Goal: Transaction & Acquisition: Obtain resource

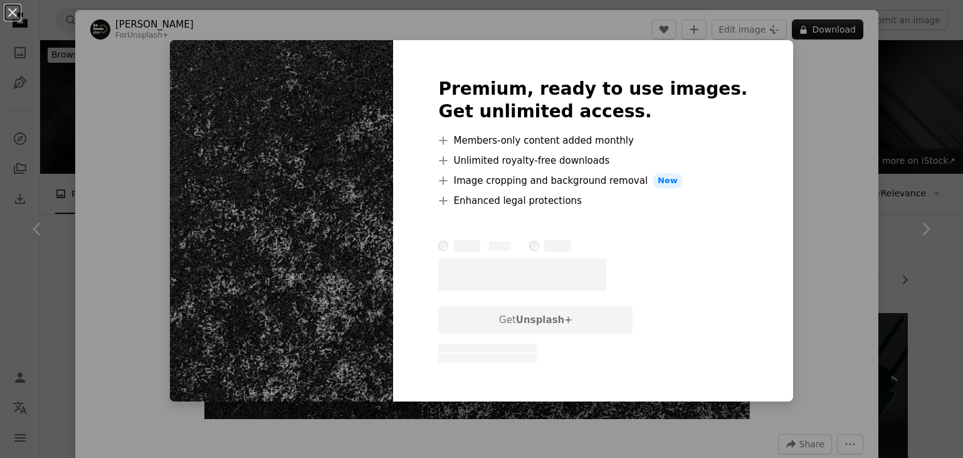
scroll to position [1129, 0]
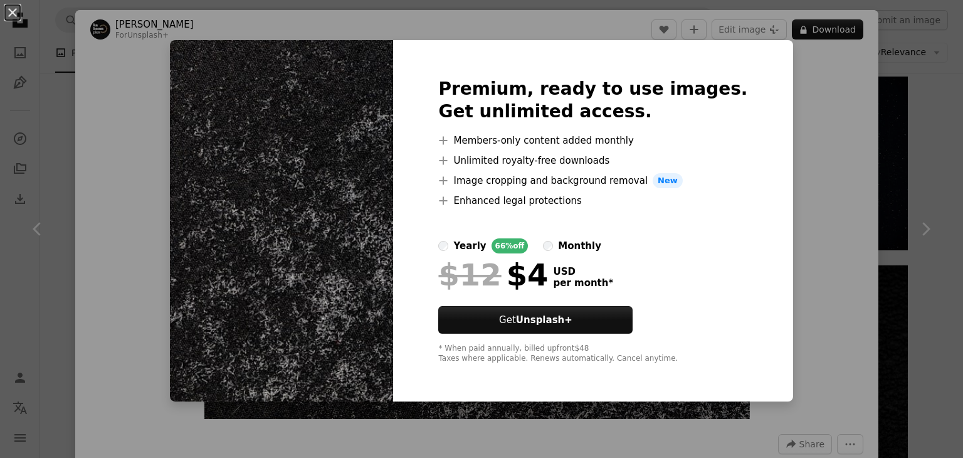
click at [301, 166] on img at bounding box center [281, 220] width 223 height 361
drag, startPoint x: 469, startPoint y: 302, endPoint x: 487, endPoint y: 300, distance: 18.4
click at [480, 300] on div at bounding box center [592, 298] width 309 height 15
click at [499, 304] on div at bounding box center [592, 298] width 309 height 15
drag, startPoint x: 788, startPoint y: 66, endPoint x: 674, endPoint y: 267, distance: 230.6
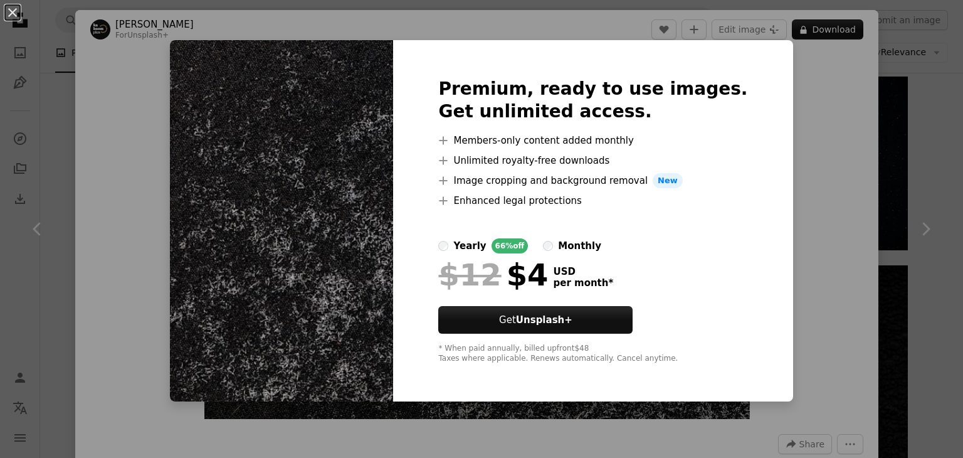
click at [798, 98] on div "An X shape Premium, ready to use images. Get unlimited access. A plus sign Memb…" at bounding box center [481, 229] width 963 height 458
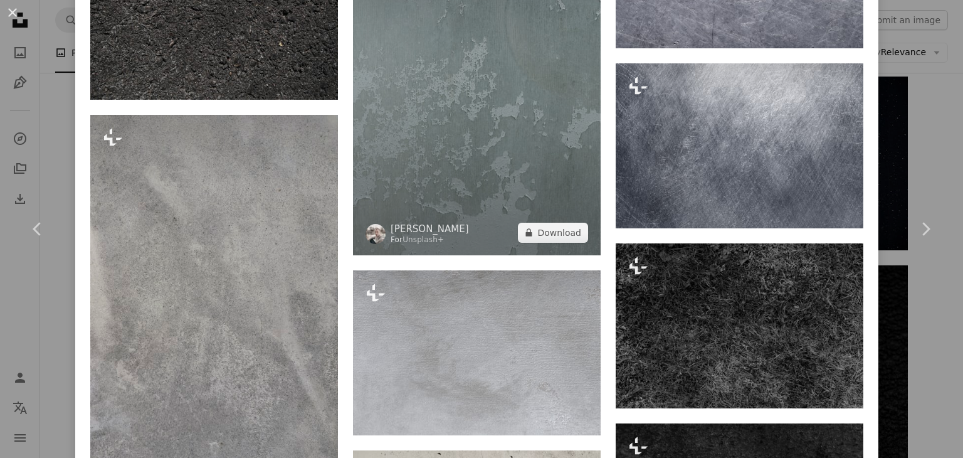
scroll to position [1693, 0]
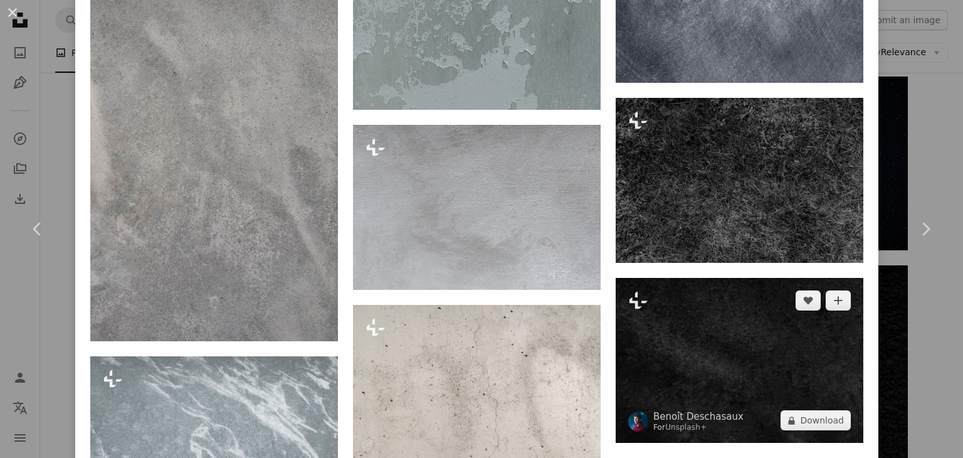
click at [730, 327] on img at bounding box center [740, 360] width 248 height 165
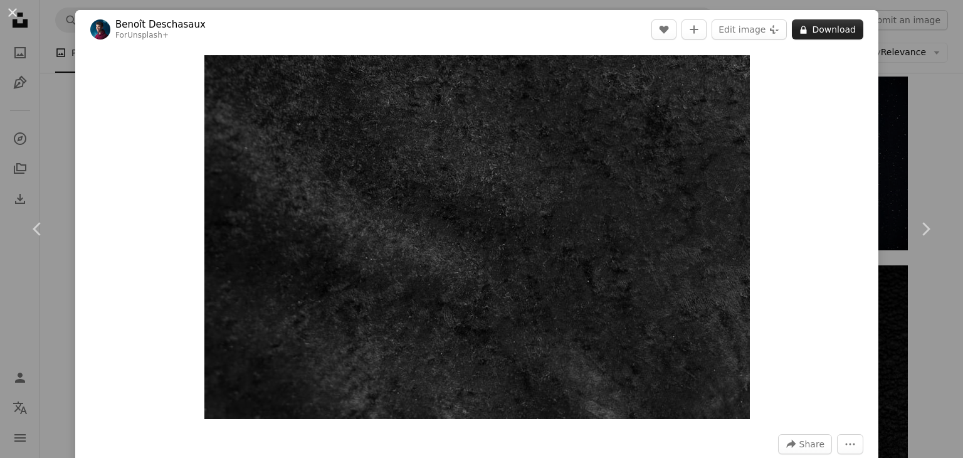
click at [805, 28] on button "A lock Download" at bounding box center [827, 29] width 71 height 20
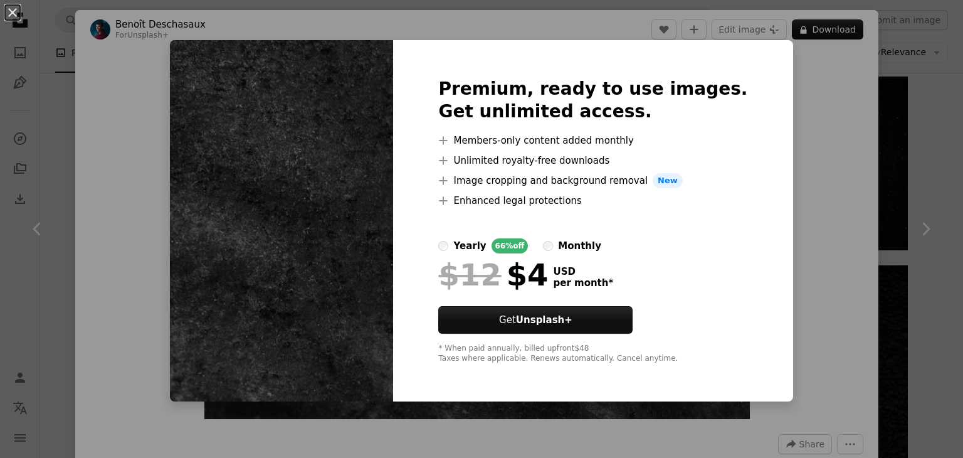
drag, startPoint x: 91, startPoint y: 131, endPoint x: 613, endPoint y: 285, distance: 544.5
click at [95, 131] on div "An X shape Premium, ready to use images. Get unlimited access. A plus sign Memb…" at bounding box center [481, 229] width 963 height 458
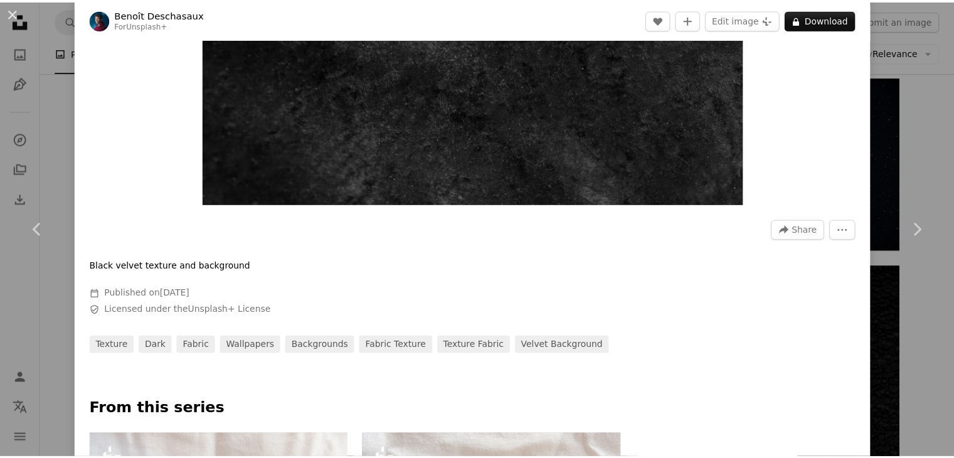
scroll to position [314, 0]
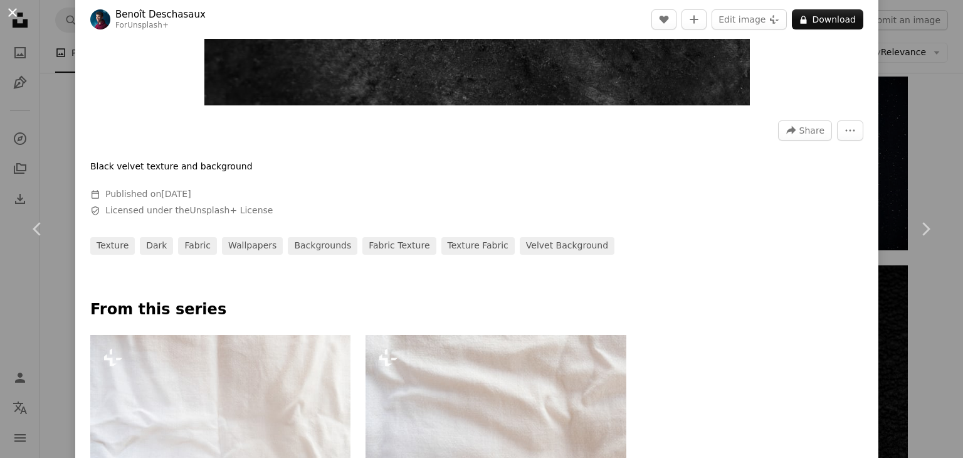
click at [15, 17] on button "An X shape" at bounding box center [12, 12] width 15 height 15
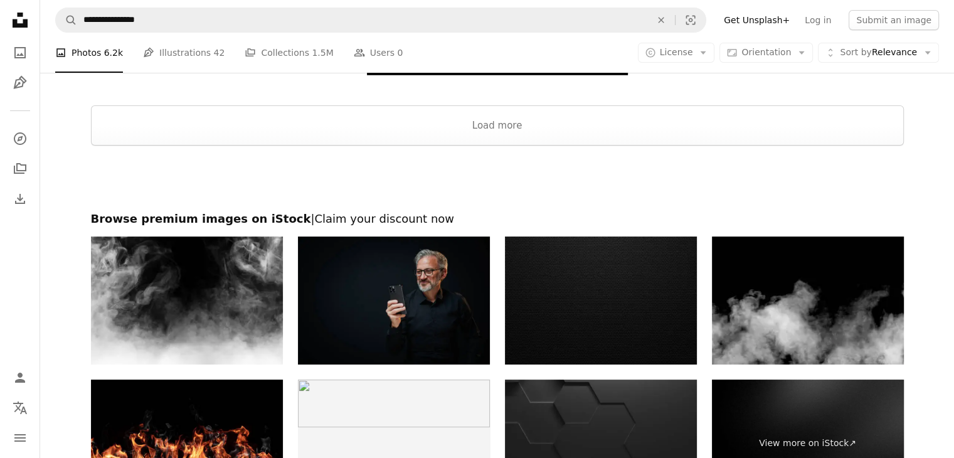
scroll to position [4689, 0]
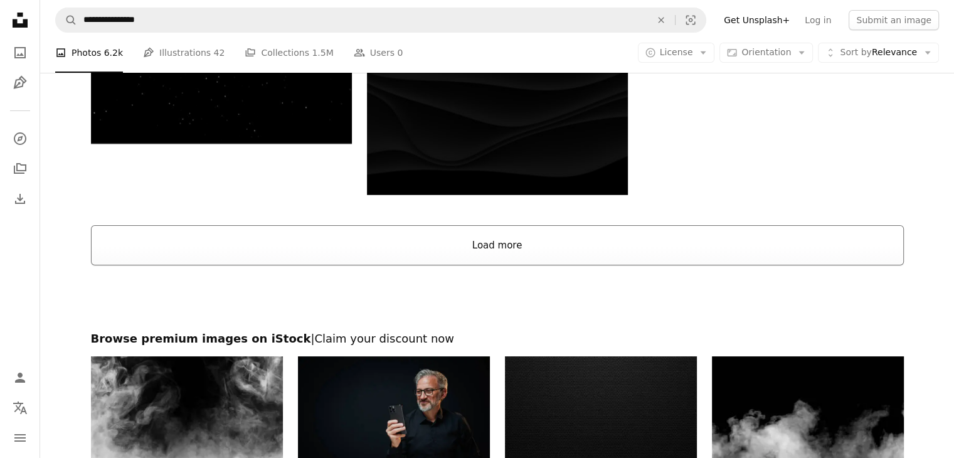
click at [480, 241] on button "Load more" at bounding box center [497, 245] width 813 height 40
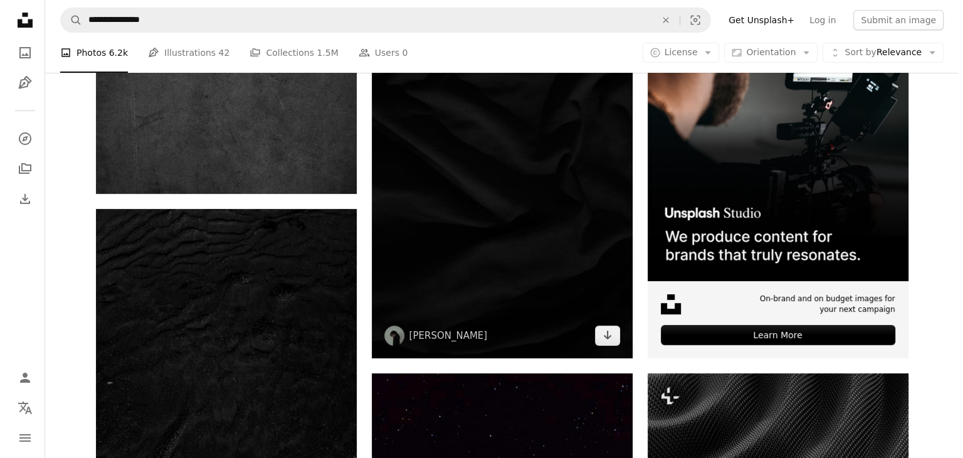
scroll to position [314, 0]
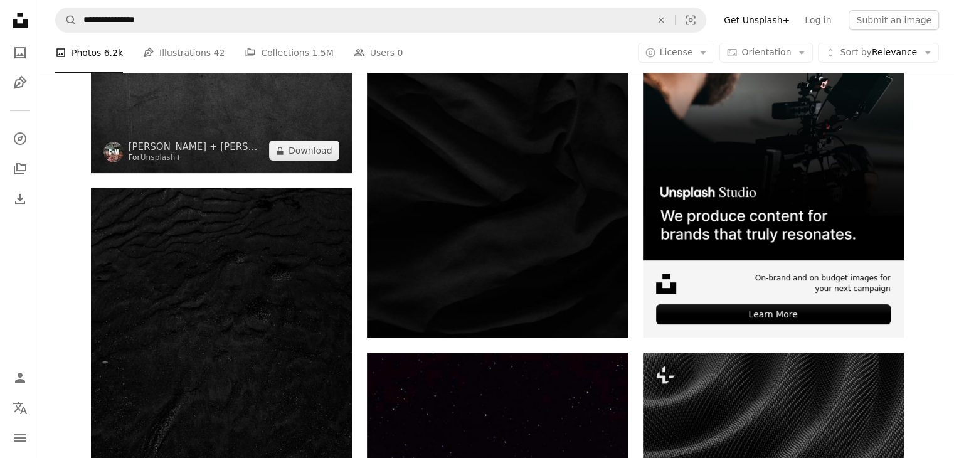
click at [258, 117] on img at bounding box center [221, 86] width 261 height 174
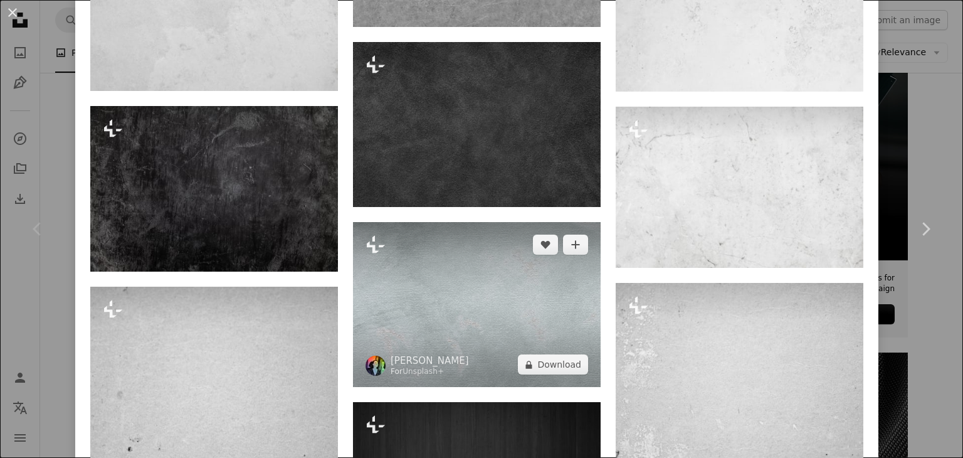
scroll to position [1505, 0]
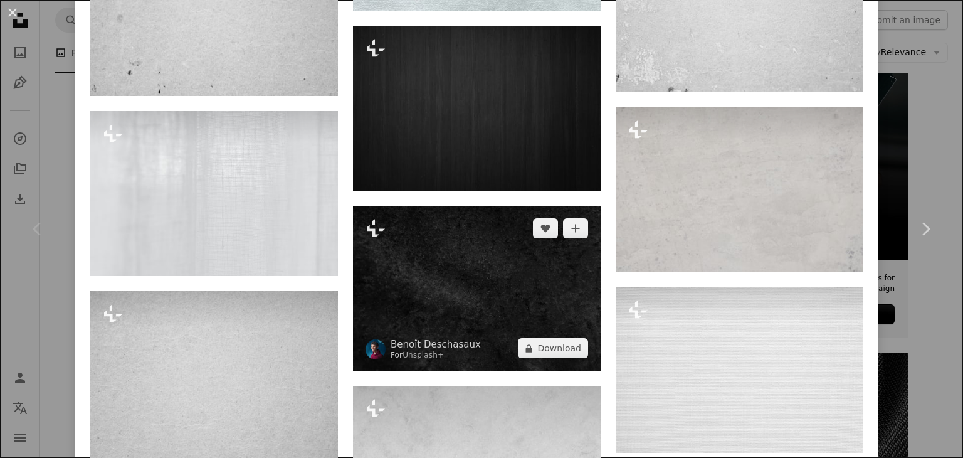
click at [456, 255] on img at bounding box center [477, 288] width 248 height 165
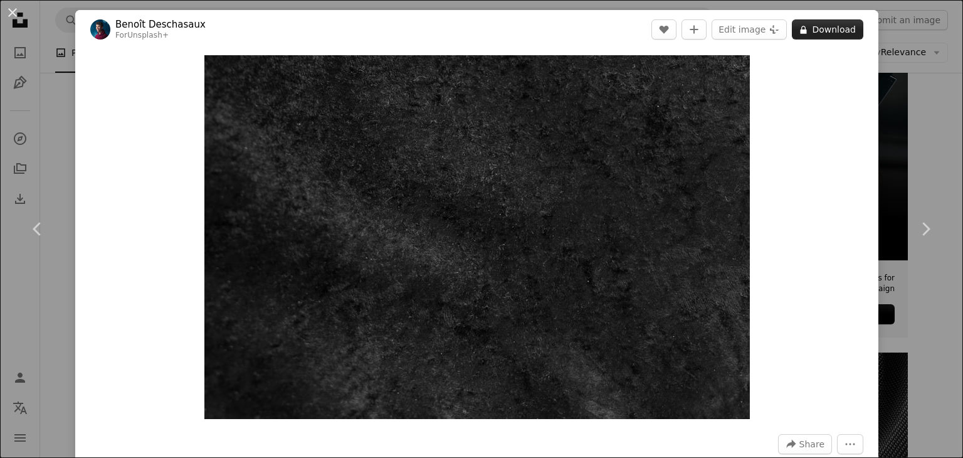
click at [820, 28] on button "A lock Download" at bounding box center [827, 29] width 71 height 20
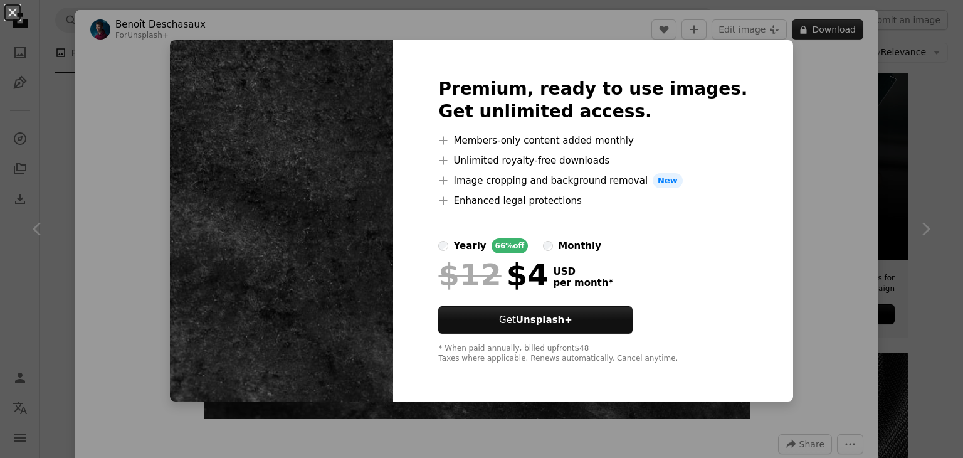
click at [820, 28] on div "An X shape Premium, ready to use images. Get unlimited access. A plus sign Memb…" at bounding box center [481, 229] width 963 height 458
click at [820, 28] on button "A lock Download" at bounding box center [827, 29] width 71 height 20
click at [354, 149] on img at bounding box center [281, 220] width 223 height 361
click at [815, 31] on div "An X shape Premium, ready to use images. Get unlimited access. A plus sign Memb…" at bounding box center [481, 229] width 963 height 458
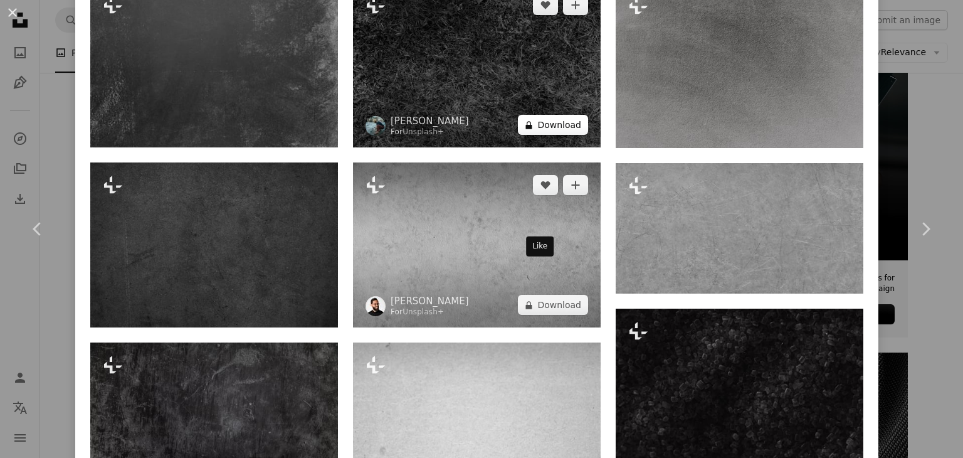
scroll to position [1003, 0]
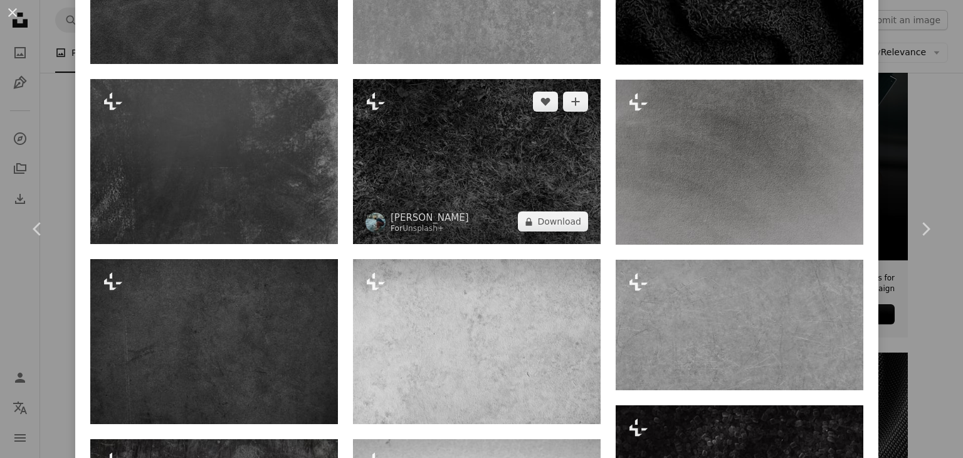
click at [474, 190] on img at bounding box center [477, 161] width 248 height 165
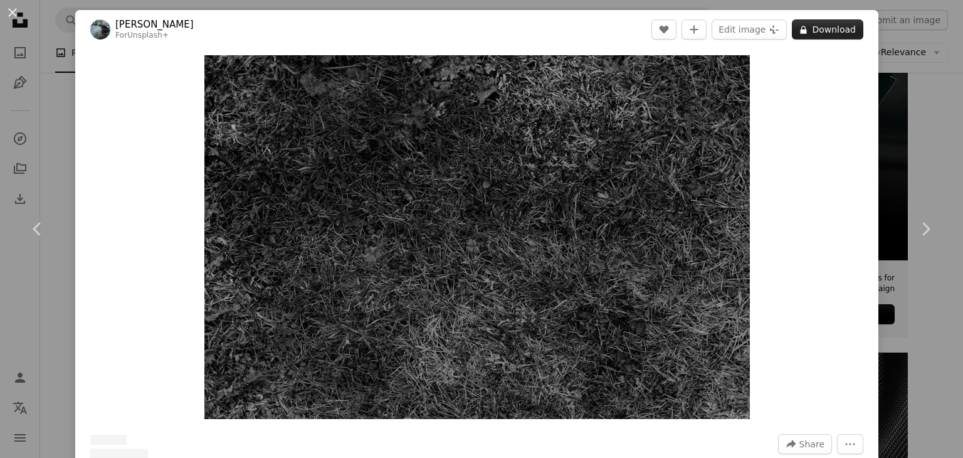
click at [835, 32] on button "A lock Download" at bounding box center [827, 29] width 71 height 20
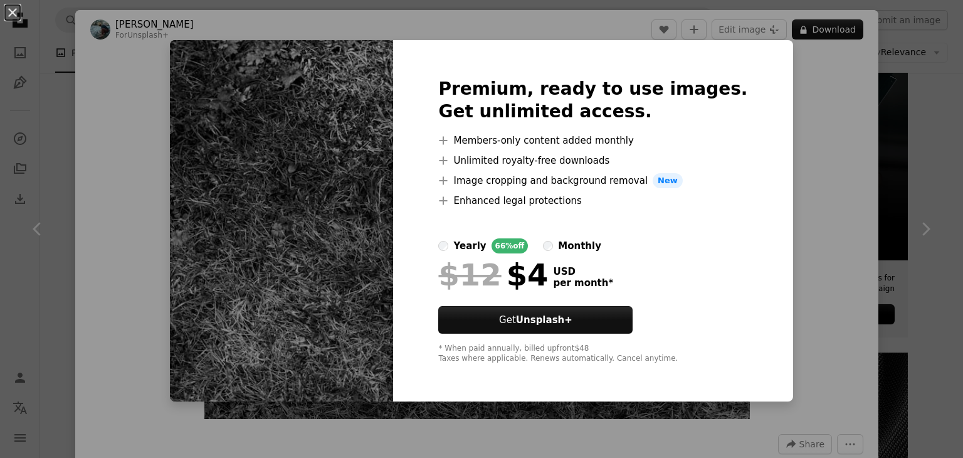
click at [150, 125] on div "An X shape Premium, ready to use images. Get unlimited access. A plus sign Memb…" at bounding box center [481, 229] width 963 height 458
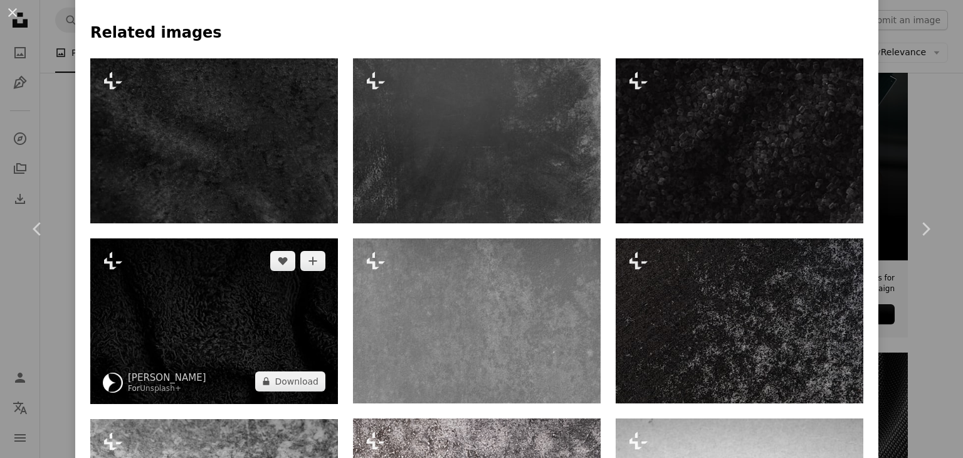
scroll to position [815, 0]
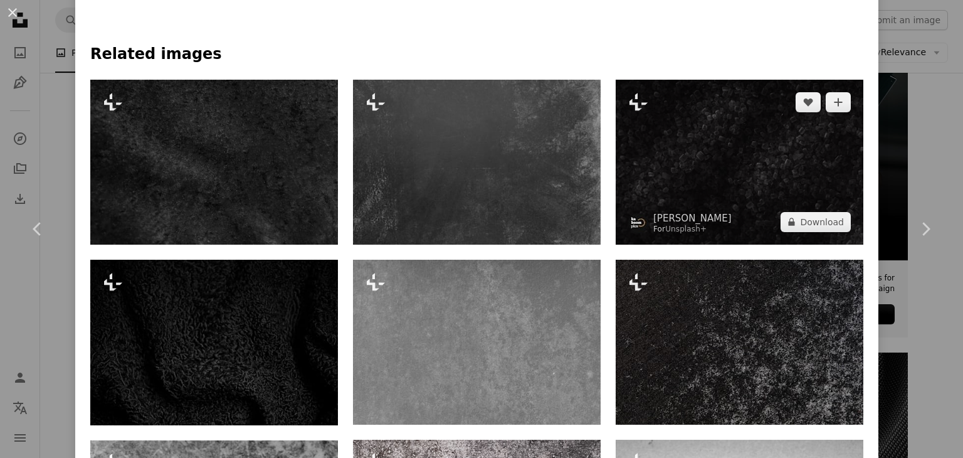
click at [680, 196] on img at bounding box center [740, 162] width 248 height 165
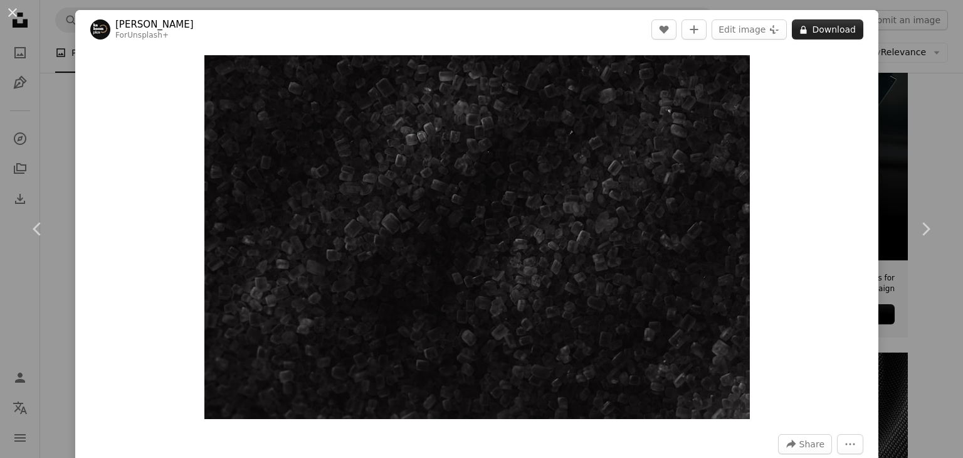
click at [813, 33] on button "A lock Download" at bounding box center [827, 29] width 71 height 20
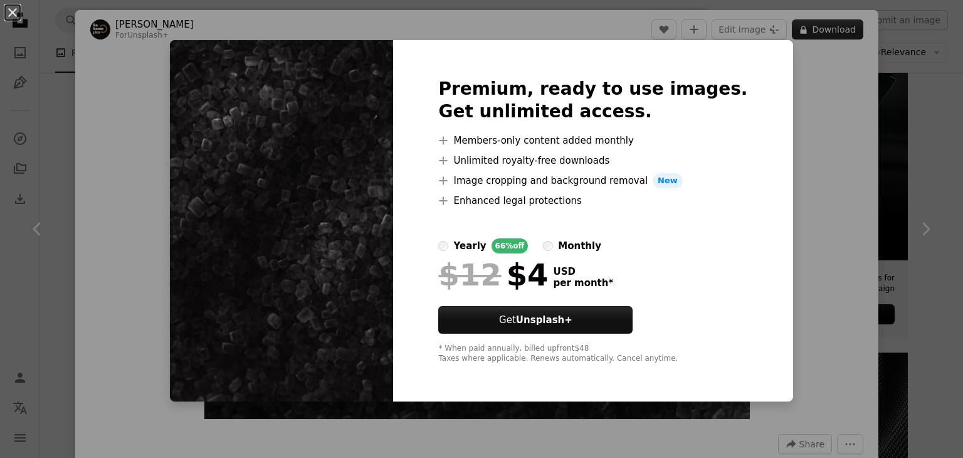
click at [813, 33] on div "An X shape Premium, ready to use images. Get unlimited access. A plus sign Memb…" at bounding box center [481, 229] width 963 height 458
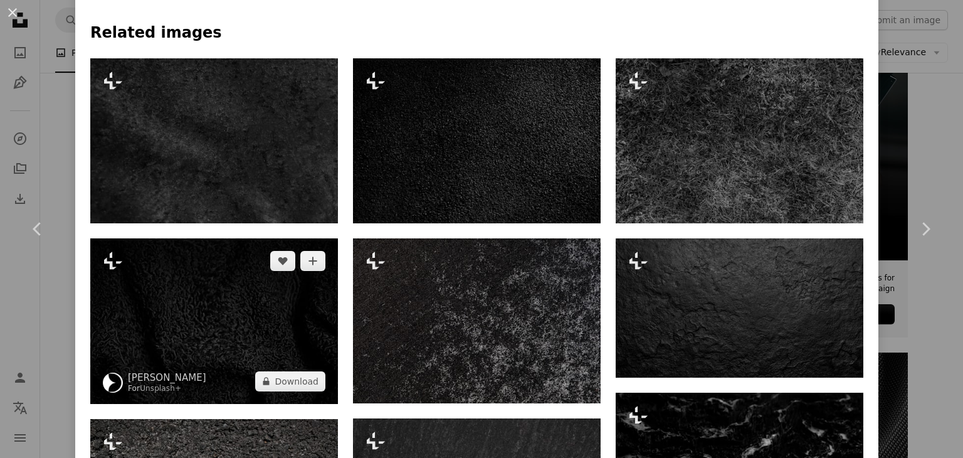
scroll to position [878, 0]
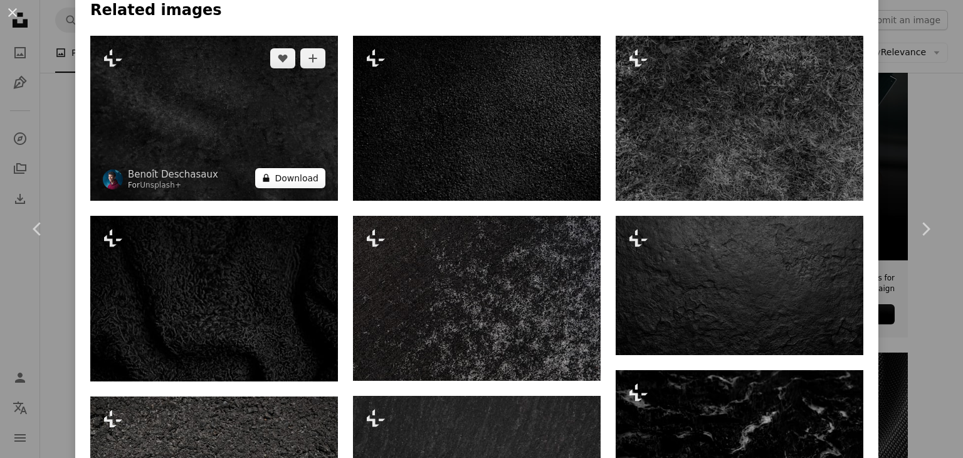
click at [283, 186] on button "A lock Download" at bounding box center [290, 178] width 70 height 20
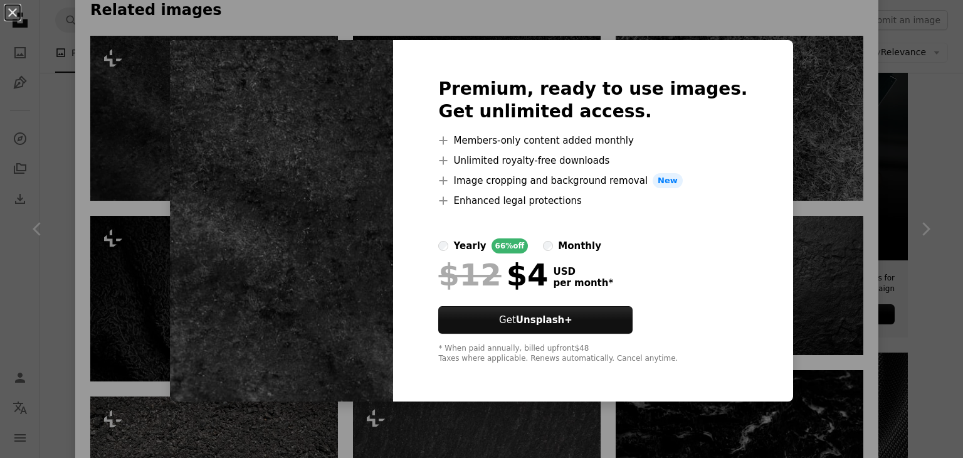
click at [739, 108] on div "Premium, ready to use images. Get unlimited access. A plus sign Members-only co…" at bounding box center [592, 220] width 399 height 361
click at [571, 244] on div "monthly" at bounding box center [579, 245] width 43 height 15
click at [817, 224] on div "An X shape Premium, ready to use images. Get unlimited access. A plus sign Memb…" at bounding box center [481, 229] width 963 height 458
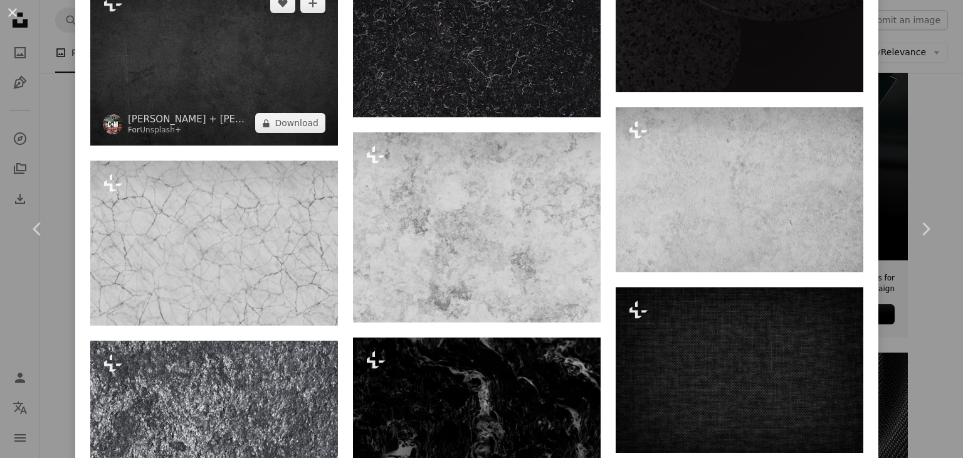
scroll to position [2113, 0]
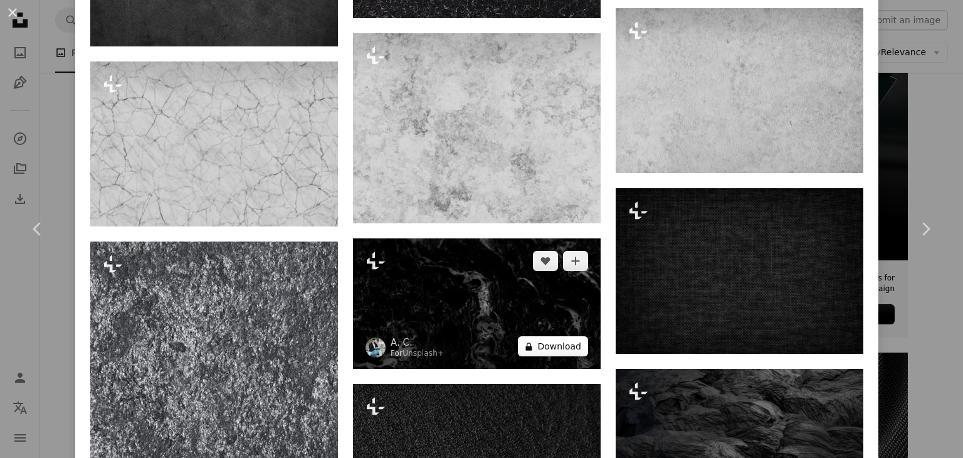
click at [536, 336] on button "A lock Download" at bounding box center [553, 346] width 70 height 20
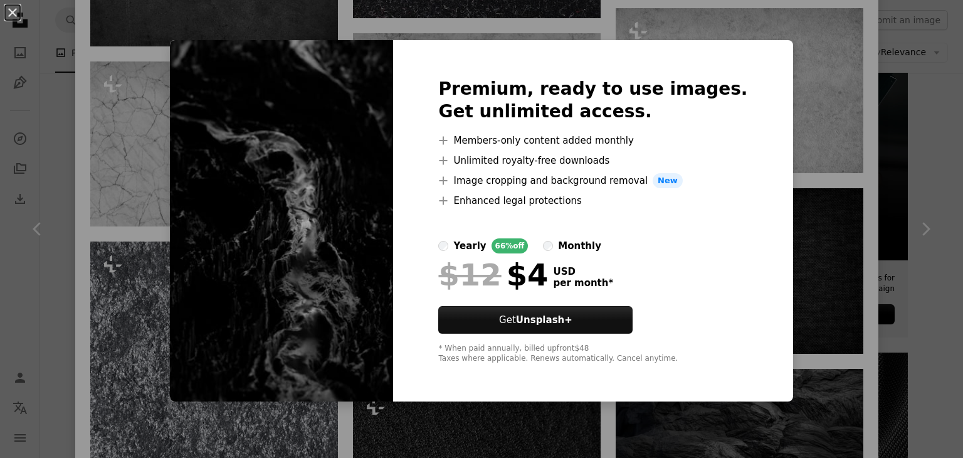
click at [153, 130] on div "An X shape Premium, ready to use images. Get unlimited access. A plus sign Memb…" at bounding box center [481, 229] width 963 height 458
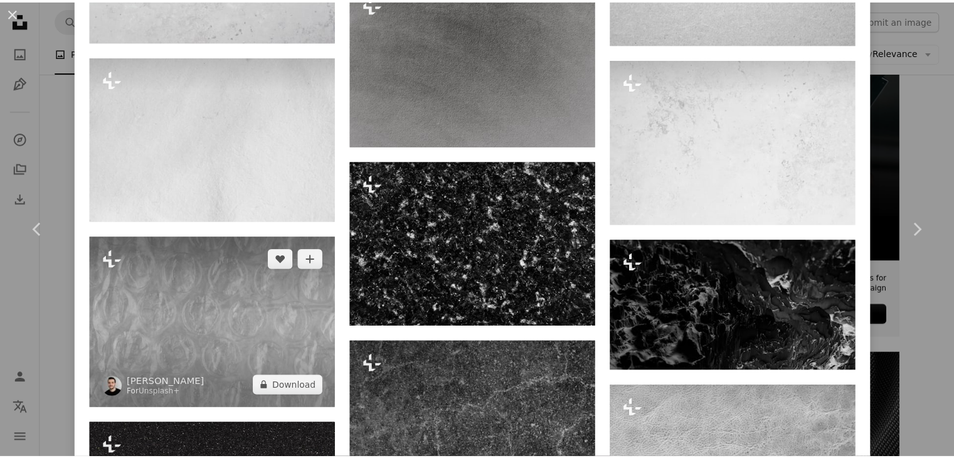
scroll to position [4448, 0]
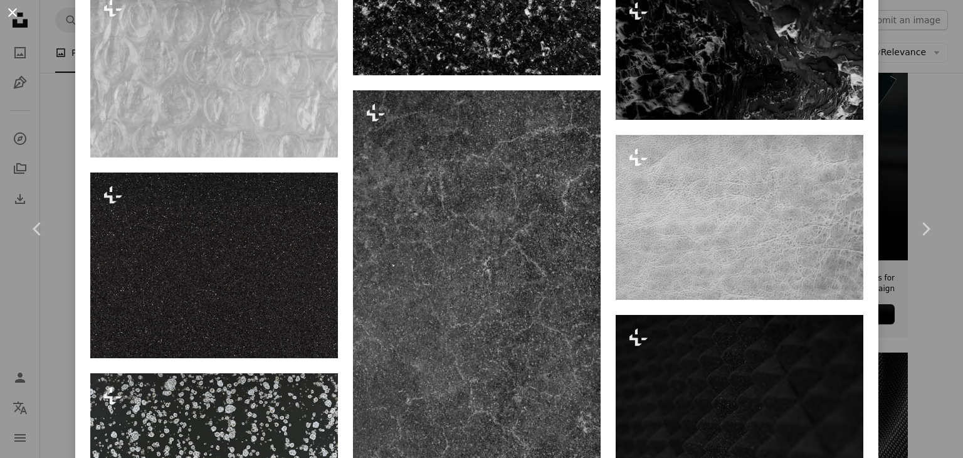
click at [15, 17] on button "An X shape" at bounding box center [12, 12] width 15 height 15
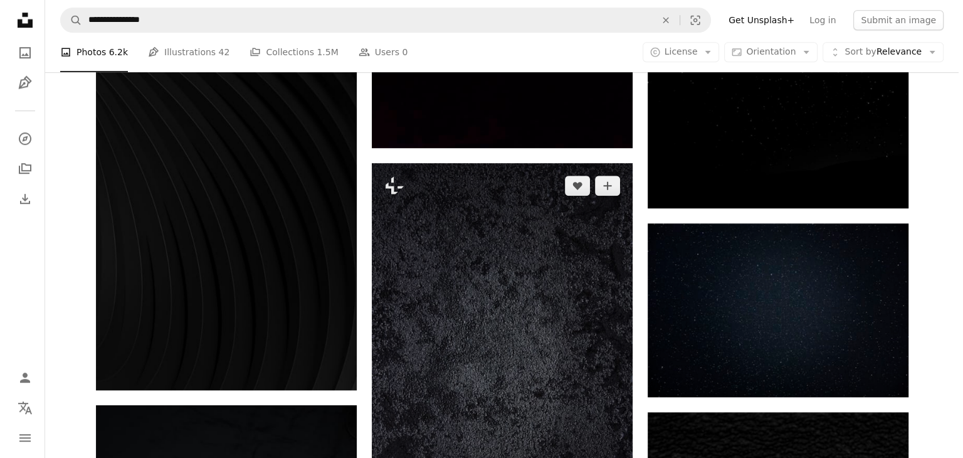
scroll to position [1003, 0]
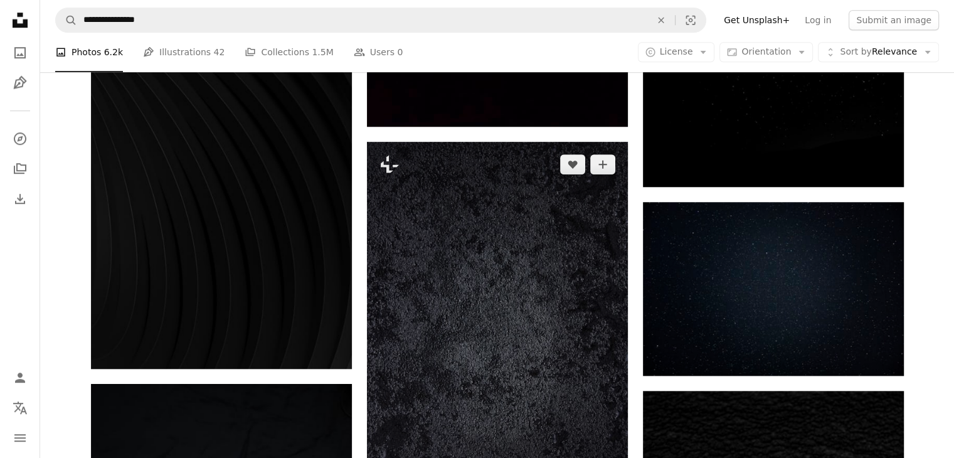
click at [552, 252] on img at bounding box center [497, 337] width 261 height 391
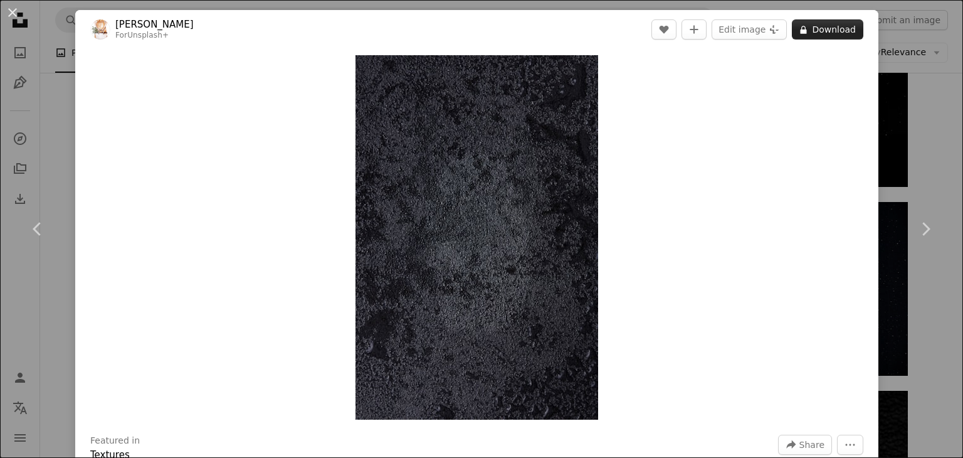
click at [815, 25] on button "A lock Download" at bounding box center [827, 29] width 71 height 20
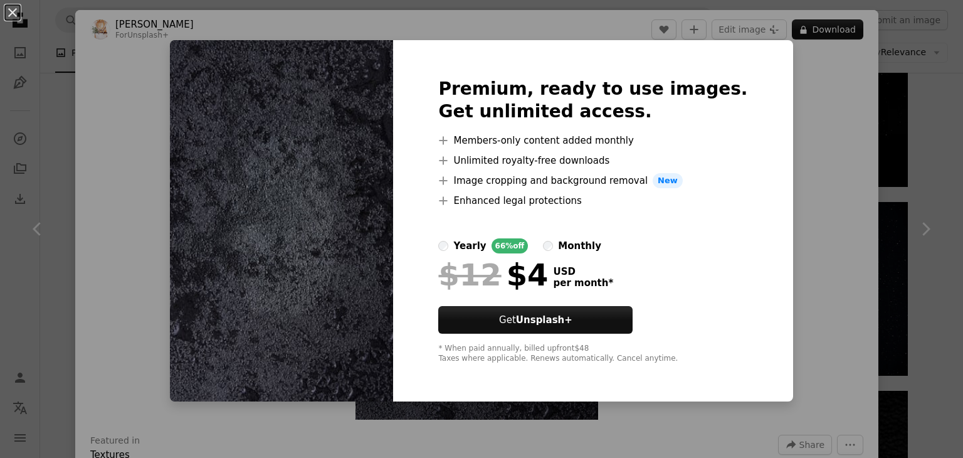
click at [263, 161] on img at bounding box center [281, 220] width 223 height 361
click at [266, 139] on img at bounding box center [281, 220] width 223 height 361
click at [513, 317] on button "Get Unsplash+" at bounding box center [535, 320] width 194 height 28
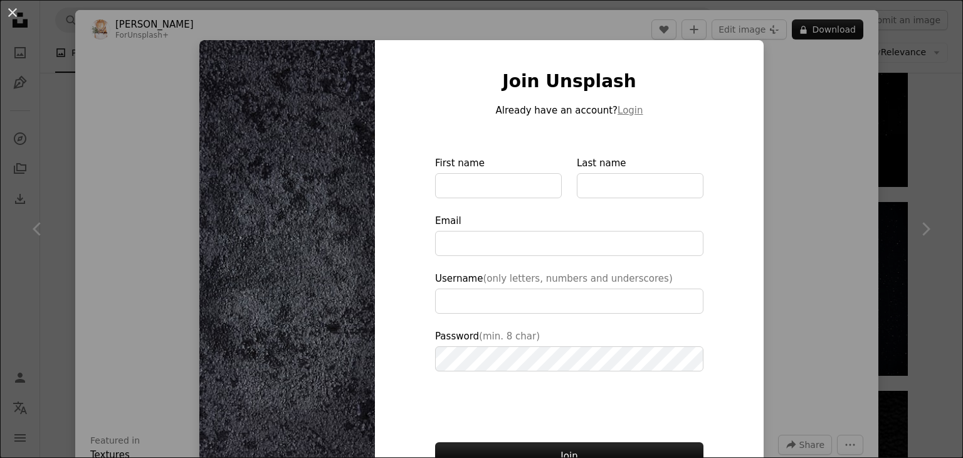
drag, startPoint x: 203, startPoint y: 60, endPoint x: 371, endPoint y: 144, distance: 187.6
click at [203, 61] on img at bounding box center [287, 283] width 176 height 487
click at [6, 20] on button "An X shape" at bounding box center [12, 12] width 15 height 15
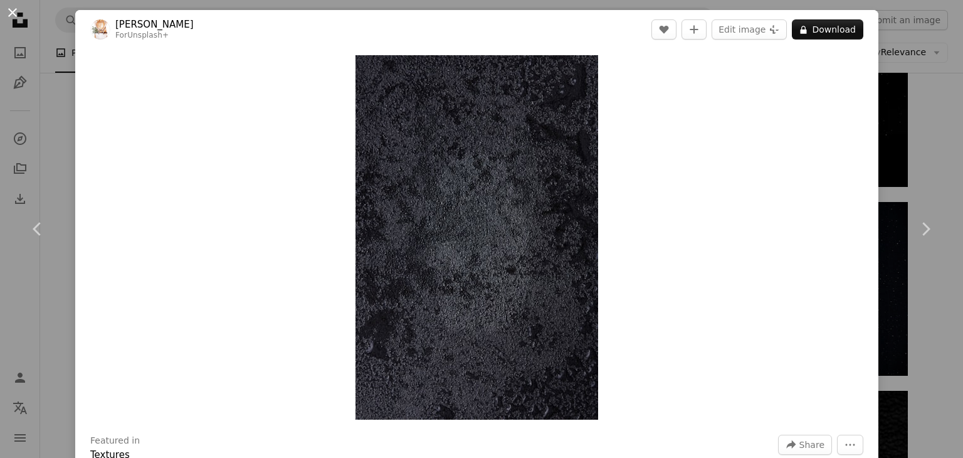
click at [10, 14] on button "An X shape" at bounding box center [12, 12] width 15 height 15
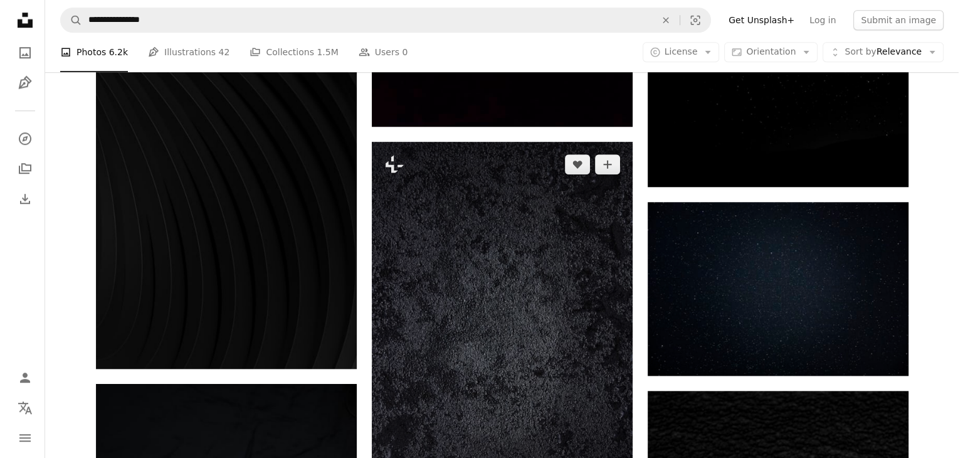
scroll to position [1254, 0]
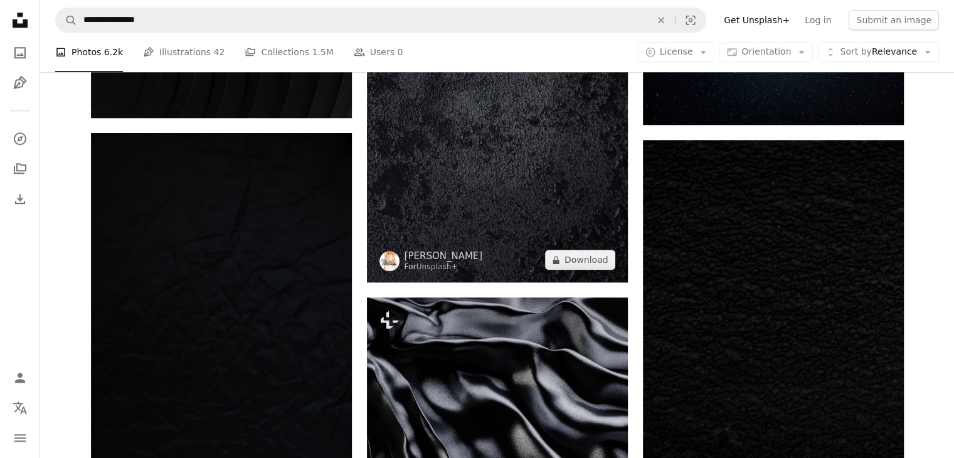
click at [450, 219] on img at bounding box center [497, 86] width 261 height 391
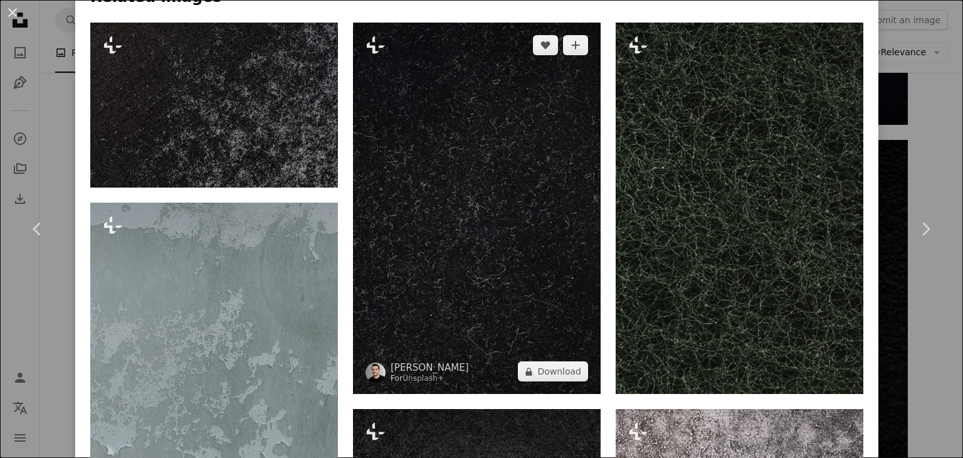
scroll to position [878, 0]
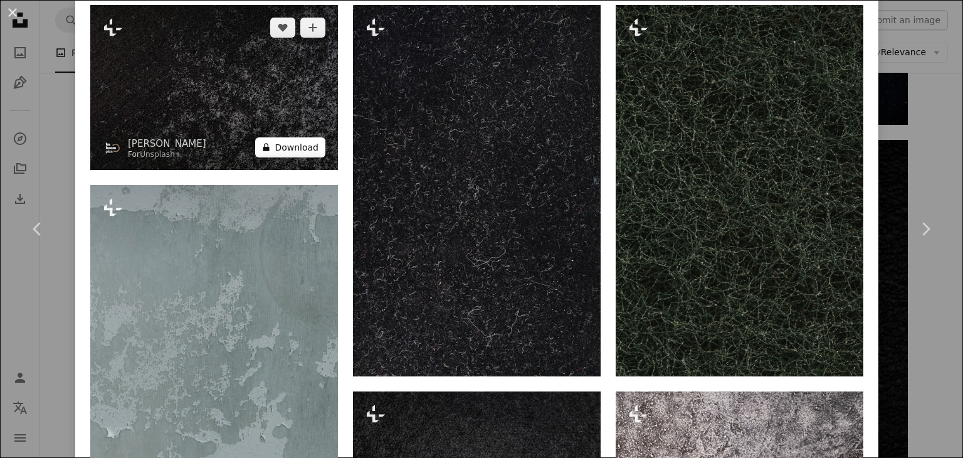
click at [293, 151] on button "A lock Download" at bounding box center [290, 147] width 70 height 20
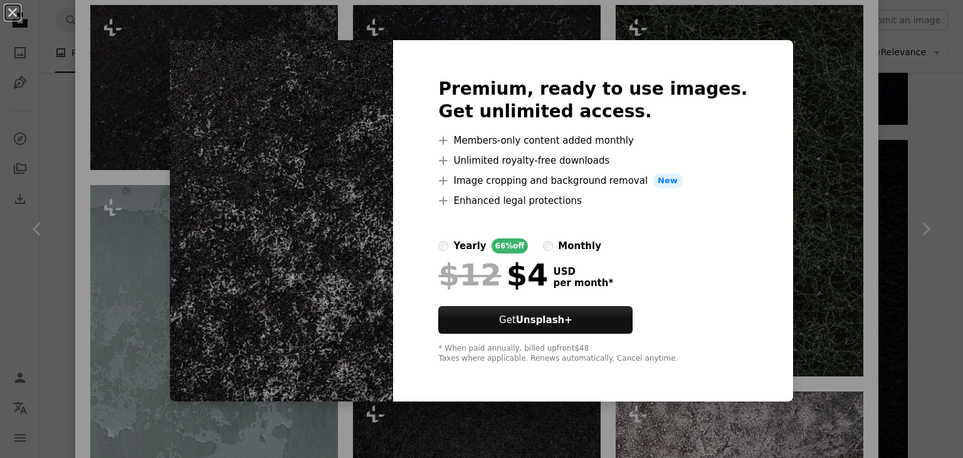
click at [854, 155] on div "An X shape Premium, ready to use images. Get unlimited access. A plus sign Memb…" at bounding box center [481, 229] width 963 height 458
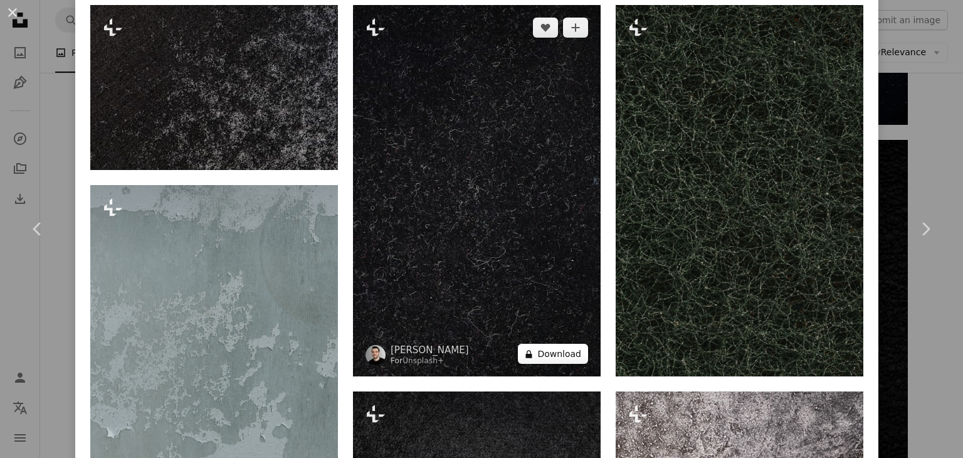
click at [542, 346] on button "A lock Download" at bounding box center [553, 354] width 70 height 20
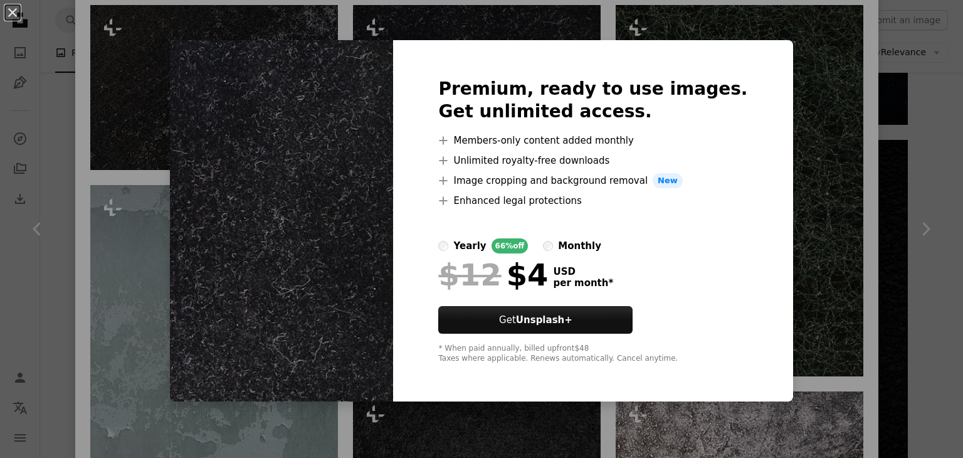
drag, startPoint x: 918, startPoint y: 179, endPoint x: 860, endPoint y: 209, distance: 65.4
click at [917, 181] on div "An X shape Premium, ready to use images. Get unlimited access. A plus sign Memb…" at bounding box center [481, 229] width 963 height 458
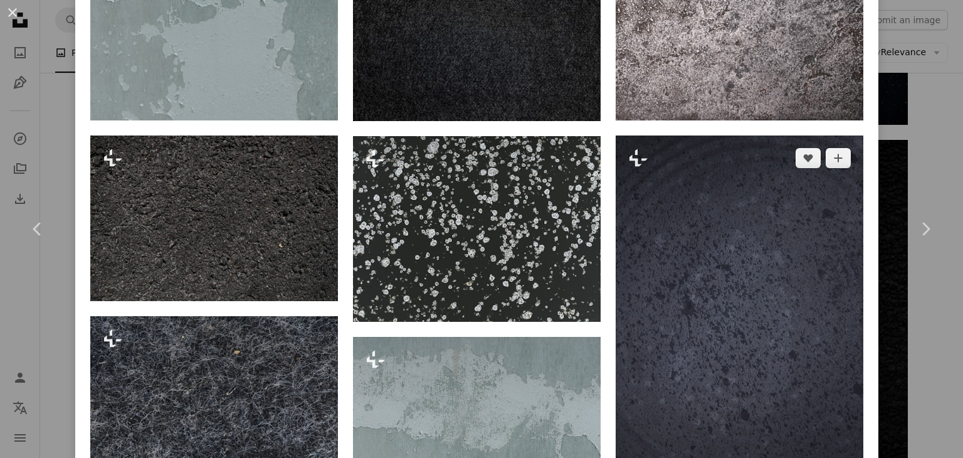
scroll to position [1192, 0]
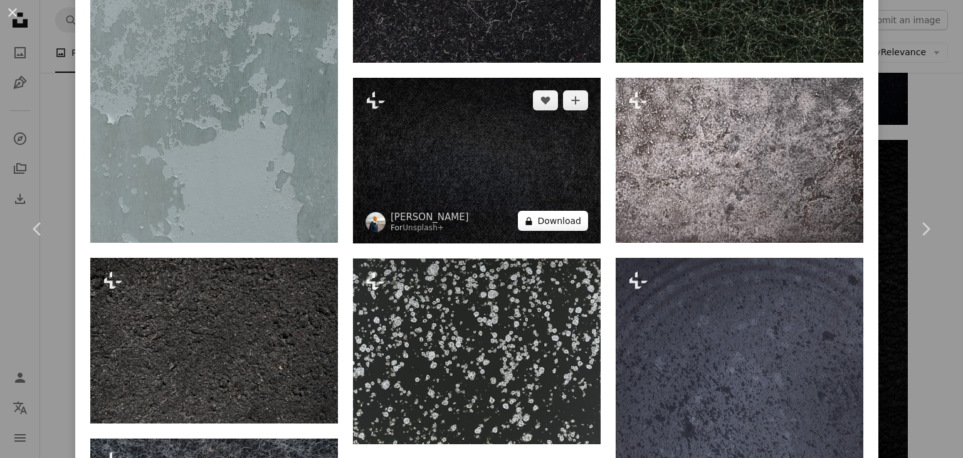
click at [556, 218] on button "A lock Download" at bounding box center [553, 221] width 70 height 20
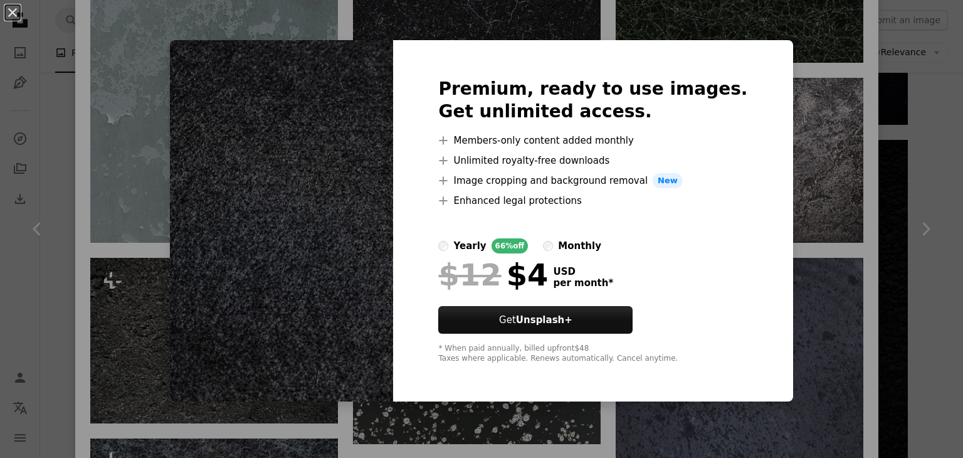
click at [836, 214] on div "An X shape Premium, ready to use images. Get unlimited access. A plus sign Memb…" at bounding box center [481, 229] width 963 height 458
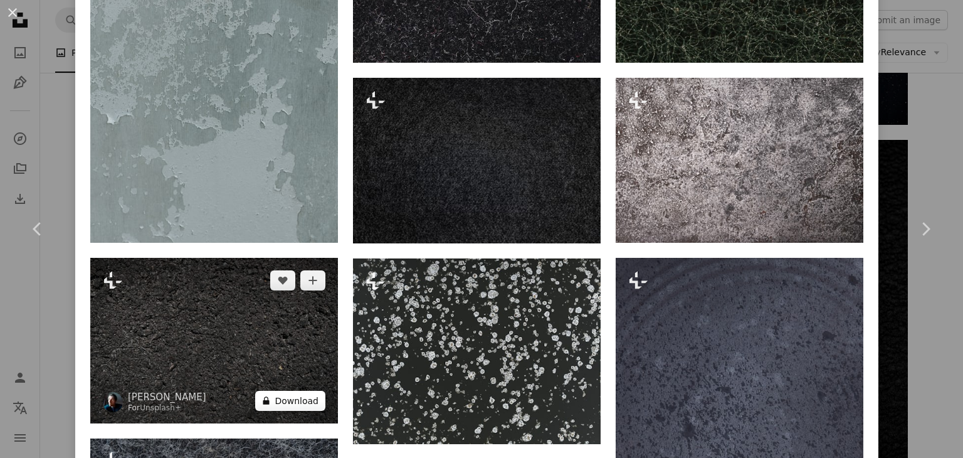
drag, startPoint x: 304, startPoint y: 399, endPoint x: 305, endPoint y: 391, distance: 8.2
click at [304, 398] on button "A lock Download" at bounding box center [290, 401] width 70 height 20
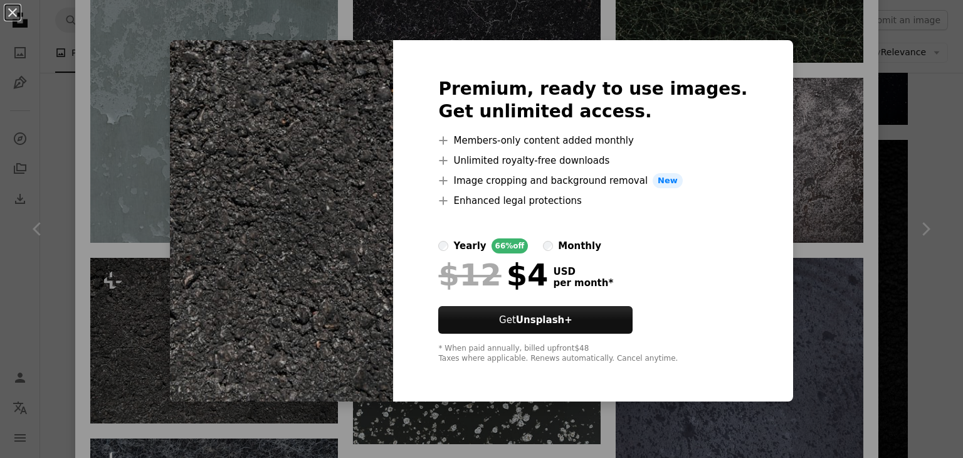
click at [161, 48] on div "An X shape Premium, ready to use images. Get unlimited access. A plus sign Memb…" at bounding box center [481, 229] width 963 height 458
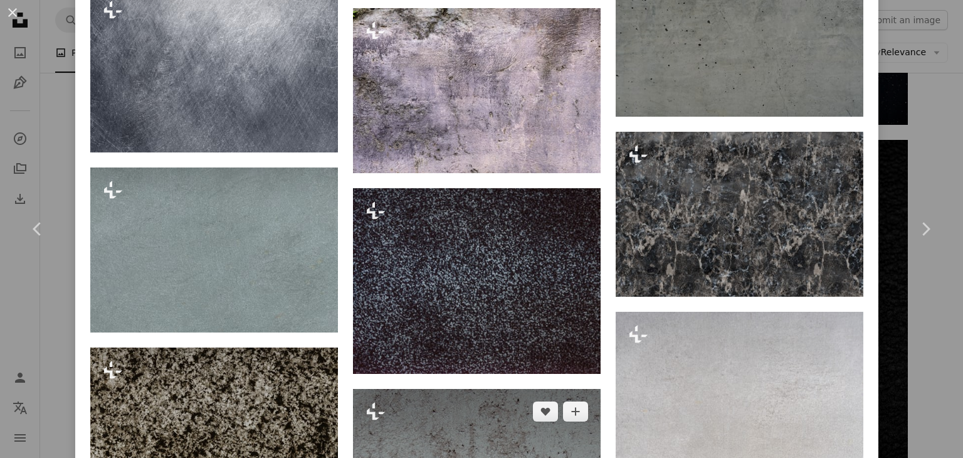
scroll to position [2320, 0]
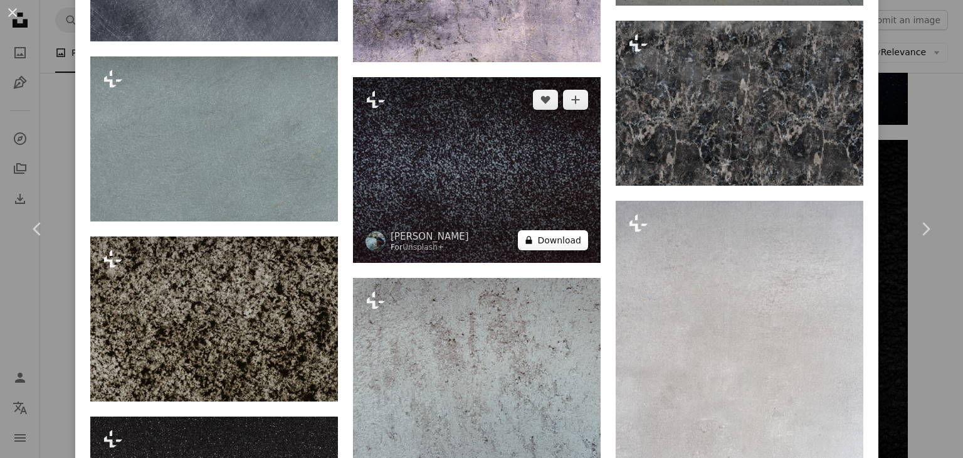
click at [558, 230] on button "A lock Download" at bounding box center [553, 240] width 70 height 20
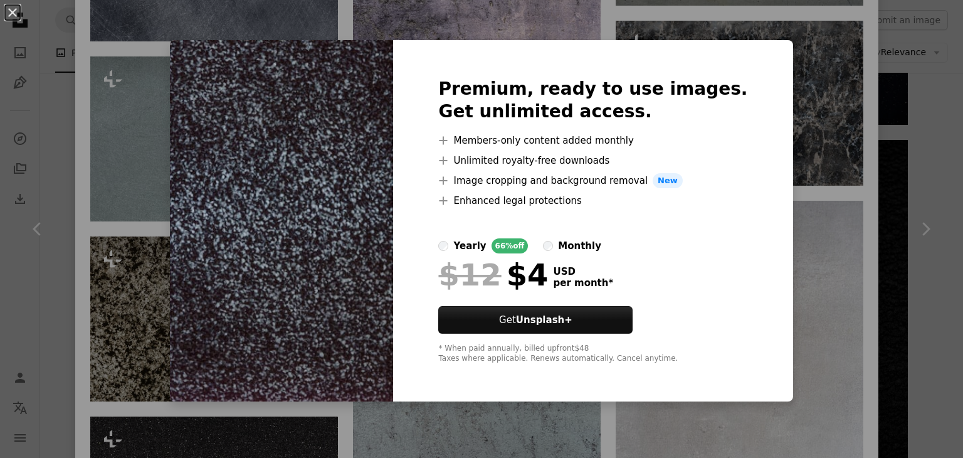
click at [838, 211] on div "An X shape Premium, ready to use images. Get unlimited access. A plus sign Memb…" at bounding box center [481, 229] width 963 height 458
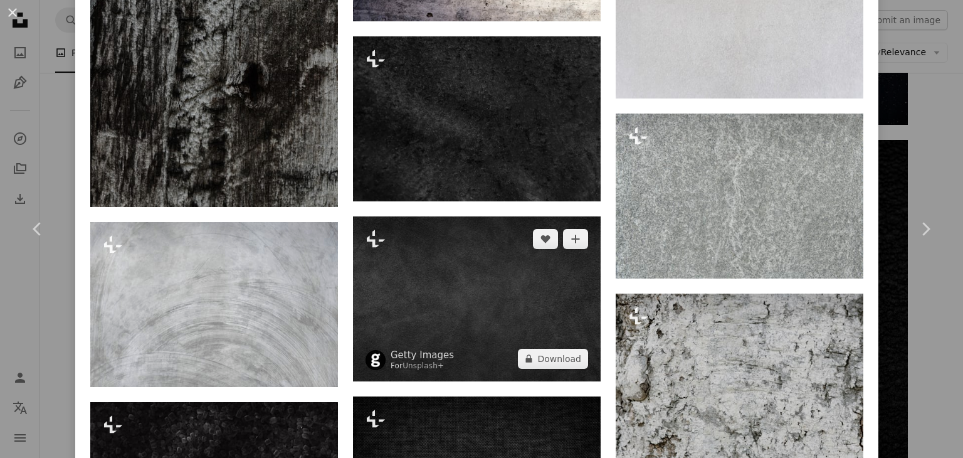
scroll to position [3813, 0]
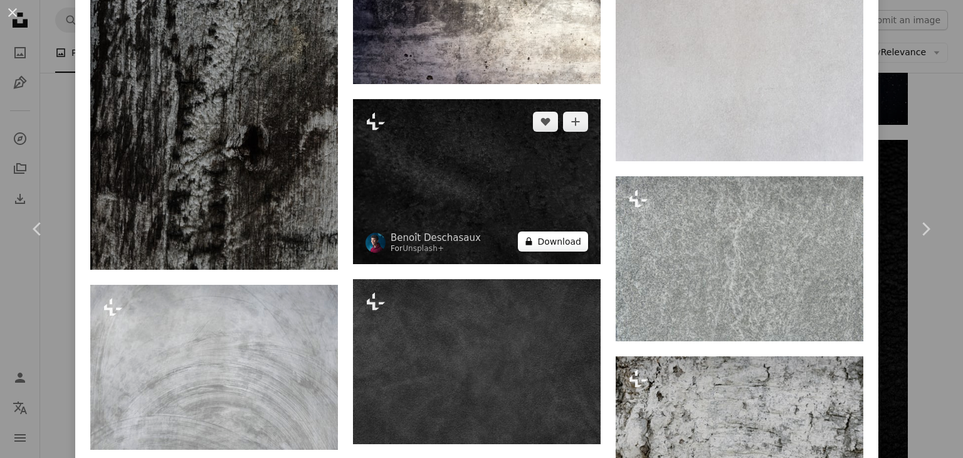
click at [549, 231] on button "A lock Download" at bounding box center [553, 241] width 70 height 20
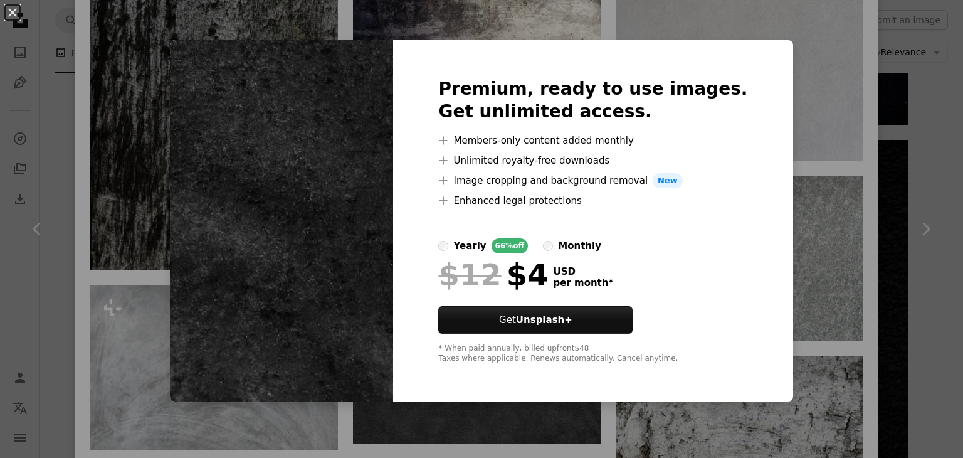
click at [852, 161] on div "An X shape Premium, ready to use images. Get unlimited access. A plus sign Memb…" at bounding box center [481, 229] width 963 height 458
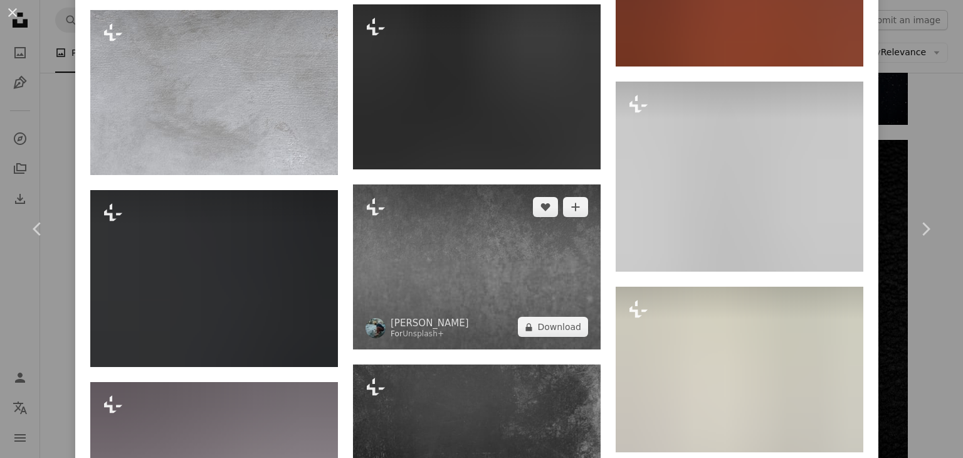
scroll to position [4440, 0]
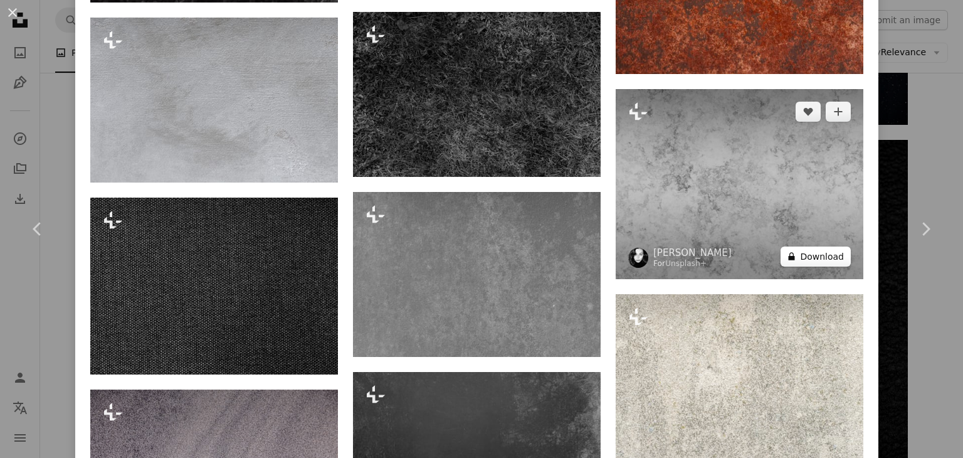
click at [800, 246] on button "A lock Download" at bounding box center [816, 256] width 70 height 20
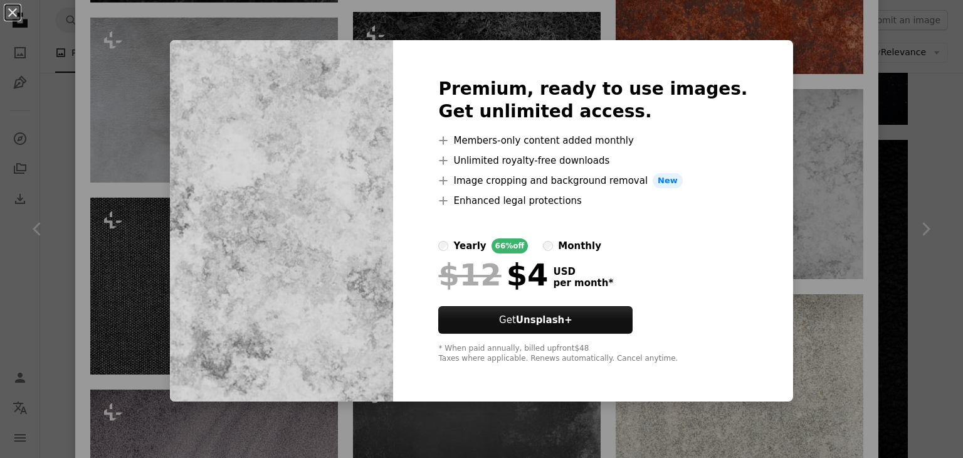
click at [800, 210] on div "An X shape Premium, ready to use images. Get unlimited access. A plus sign Memb…" at bounding box center [481, 229] width 963 height 458
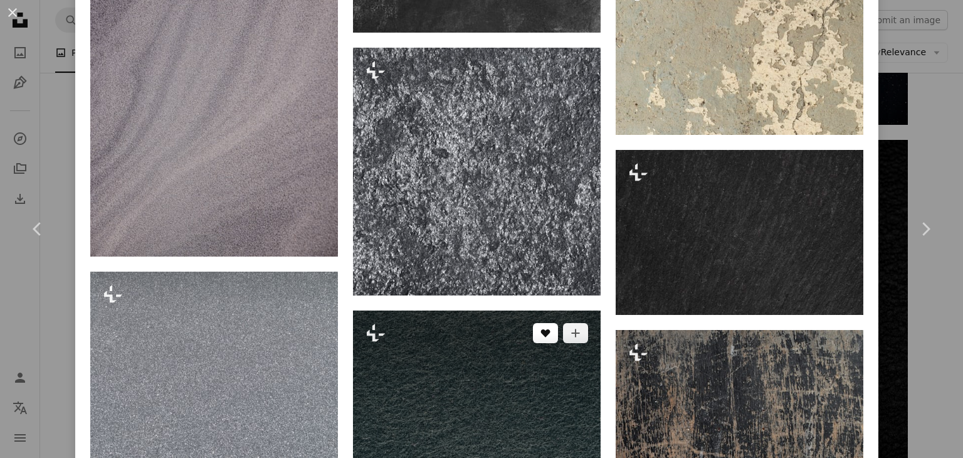
scroll to position [4942, 0]
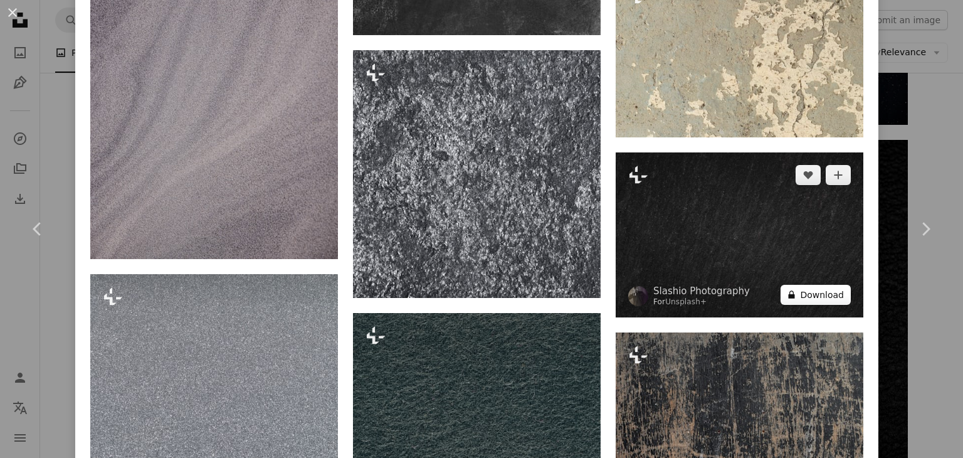
click at [811, 285] on button "A lock Download" at bounding box center [816, 295] width 70 height 20
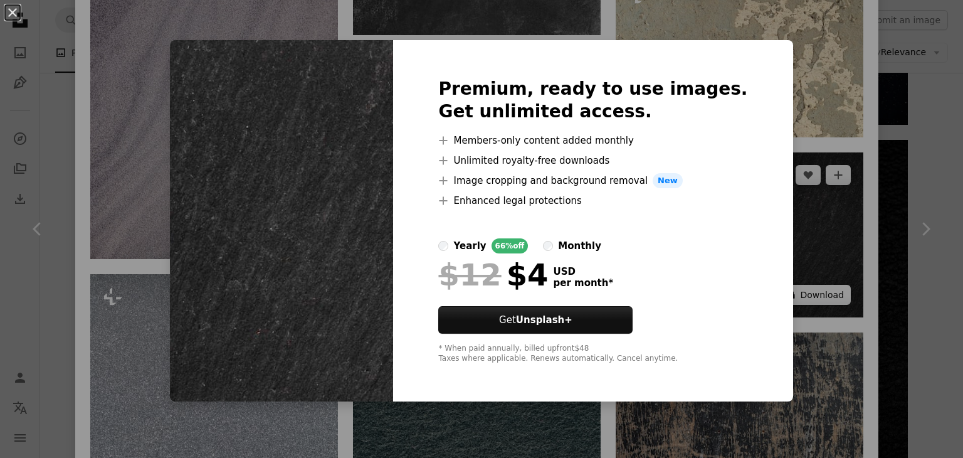
click at [811, 241] on div "An X shape Premium, ready to use images. Get unlimited access. A plus sign Memb…" at bounding box center [481, 229] width 963 height 458
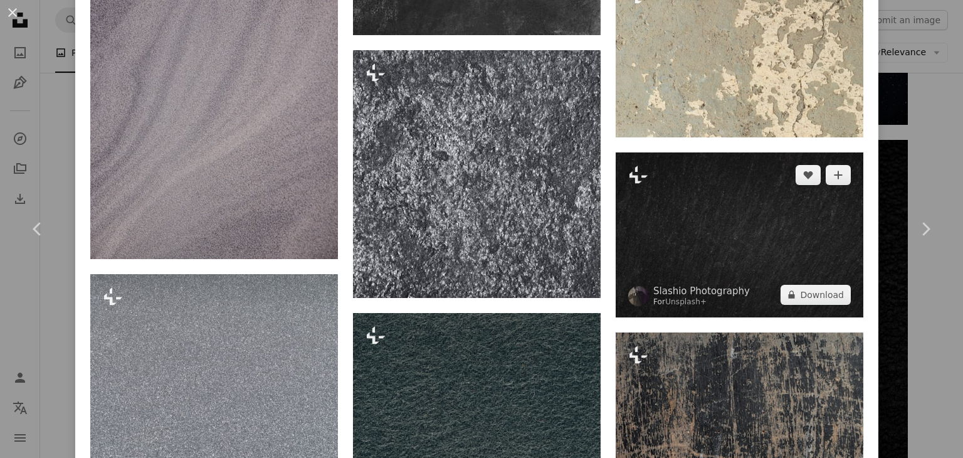
click at [764, 207] on img at bounding box center [740, 234] width 248 height 165
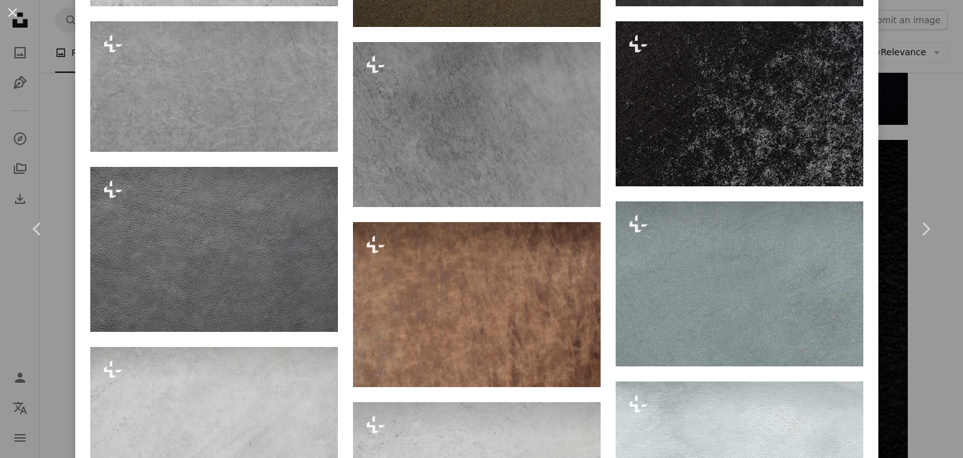
scroll to position [941, 0]
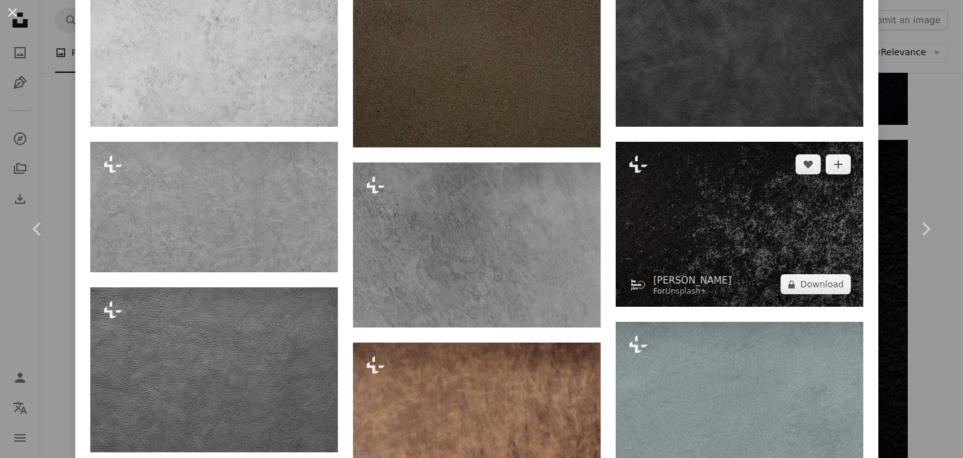
click at [700, 219] on img at bounding box center [740, 224] width 248 height 165
